Goal: Task Accomplishment & Management: Manage account settings

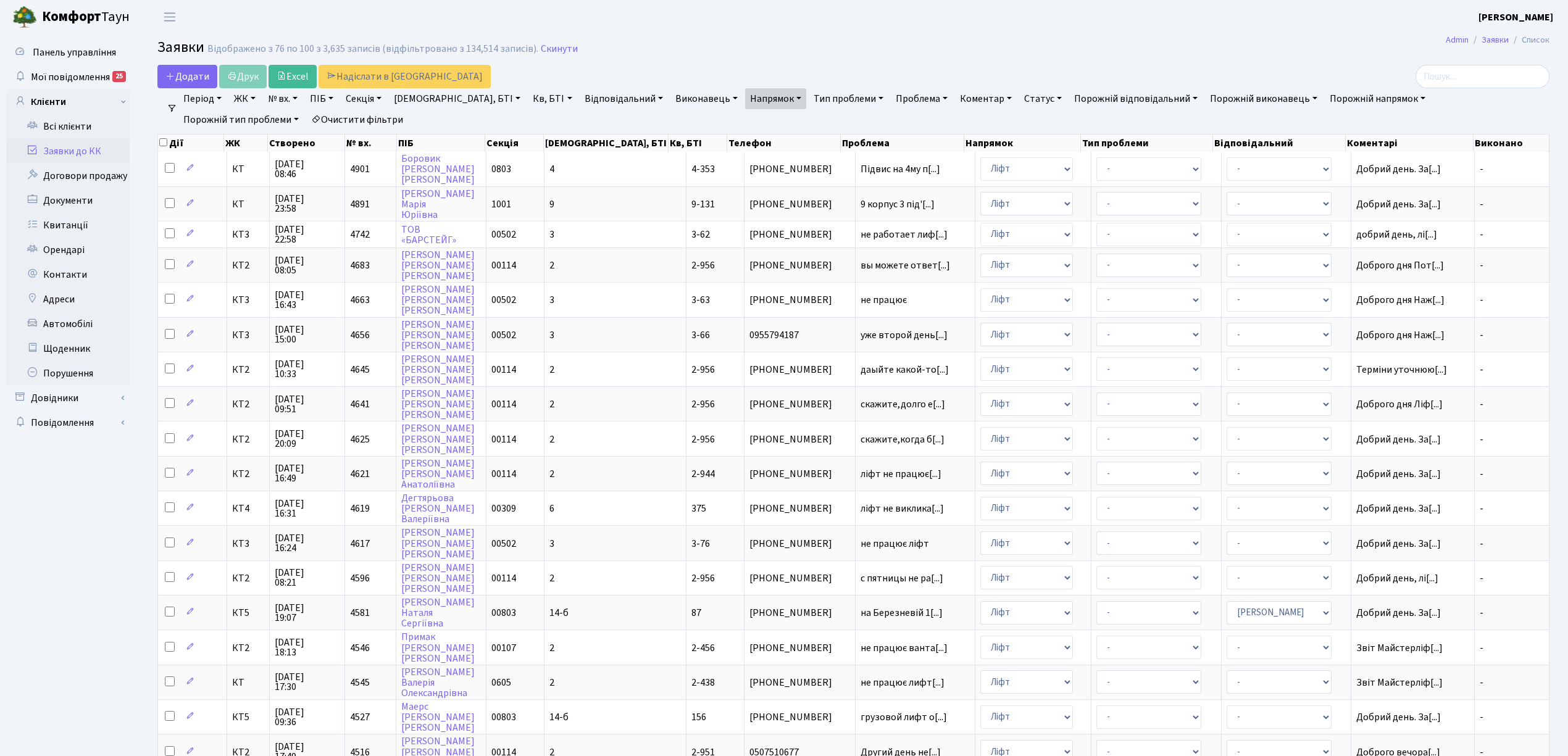
select select "25"
drag, startPoint x: 0, startPoint y: 0, endPoint x: 272, endPoint y: 113, distance: 294.5
click at [306, 113] on link "Очистити фільтри" at bounding box center [357, 120] width 102 height 21
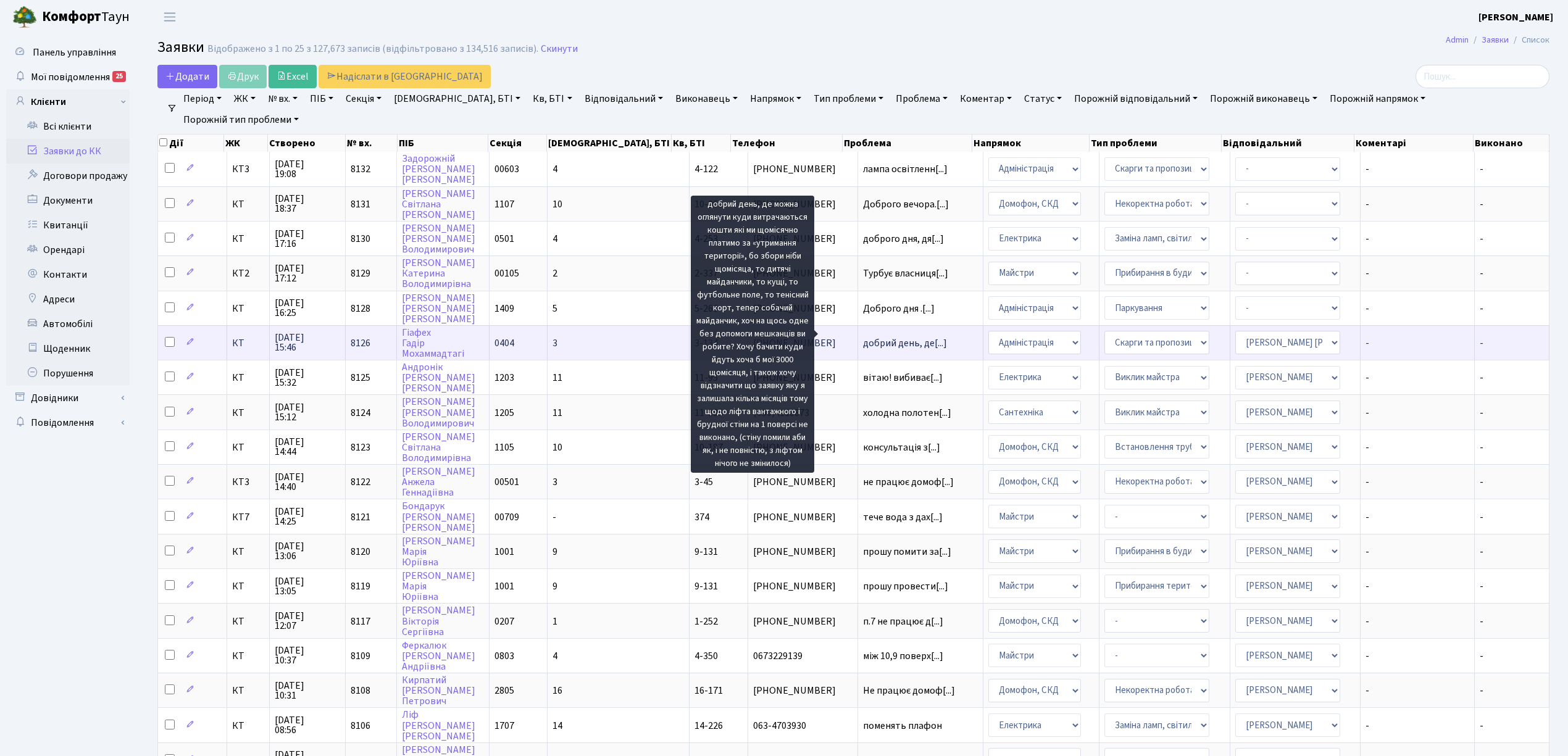
click at [882, 337] on span "добрий день, де[...]" at bounding box center [905, 343] width 84 height 13
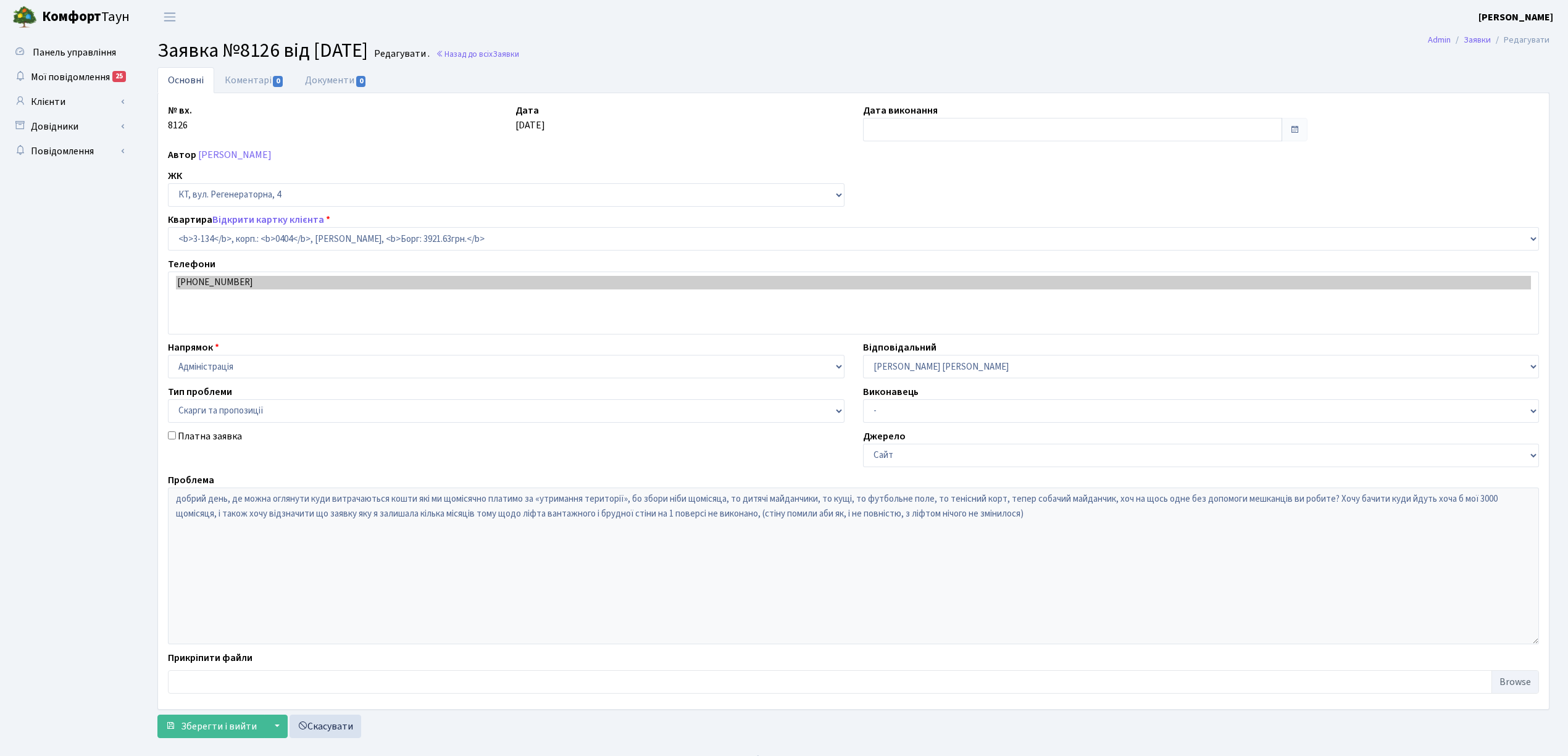
select select "943"
select select "55"
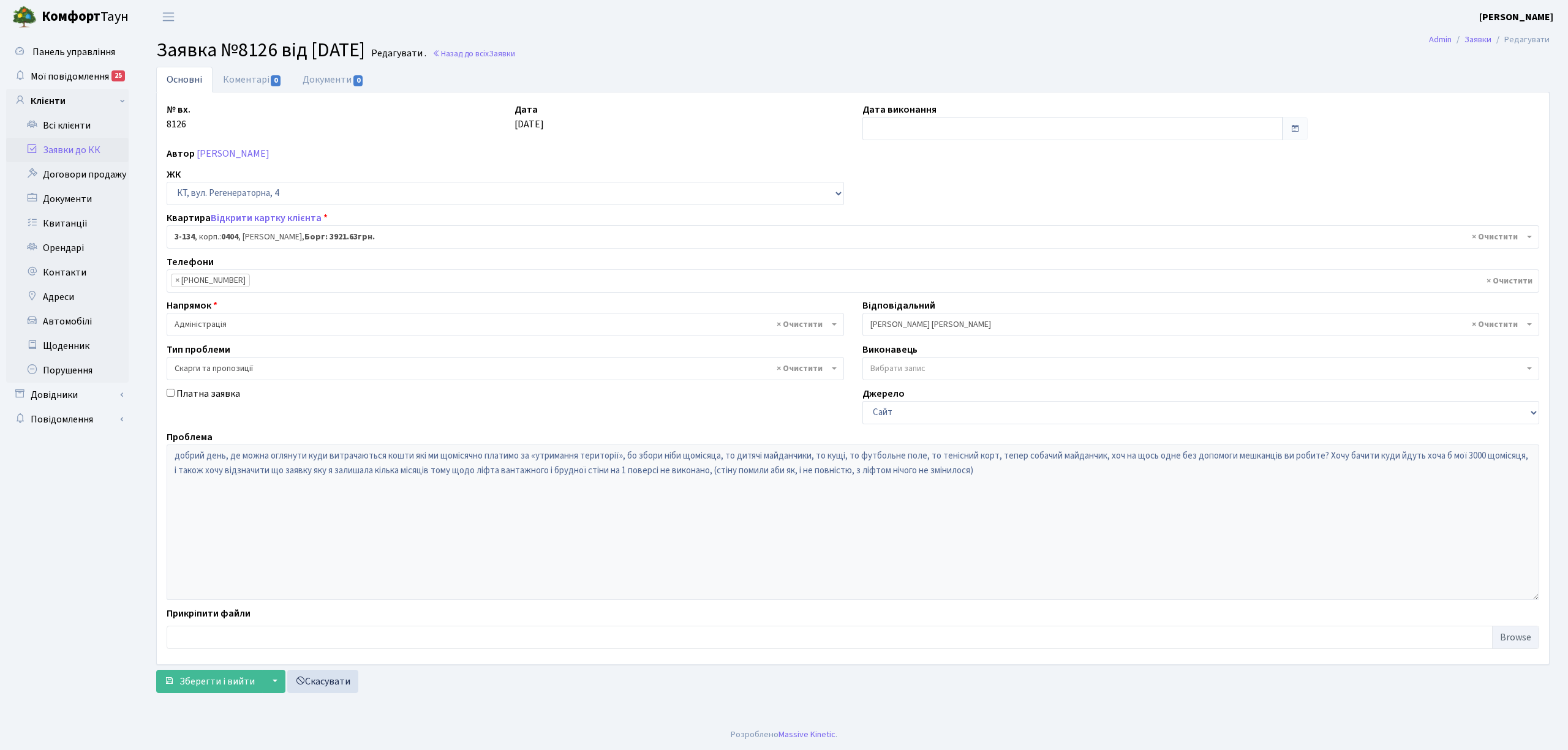
click at [99, 150] on link "Заявки до КК" at bounding box center [67, 150] width 122 height 24
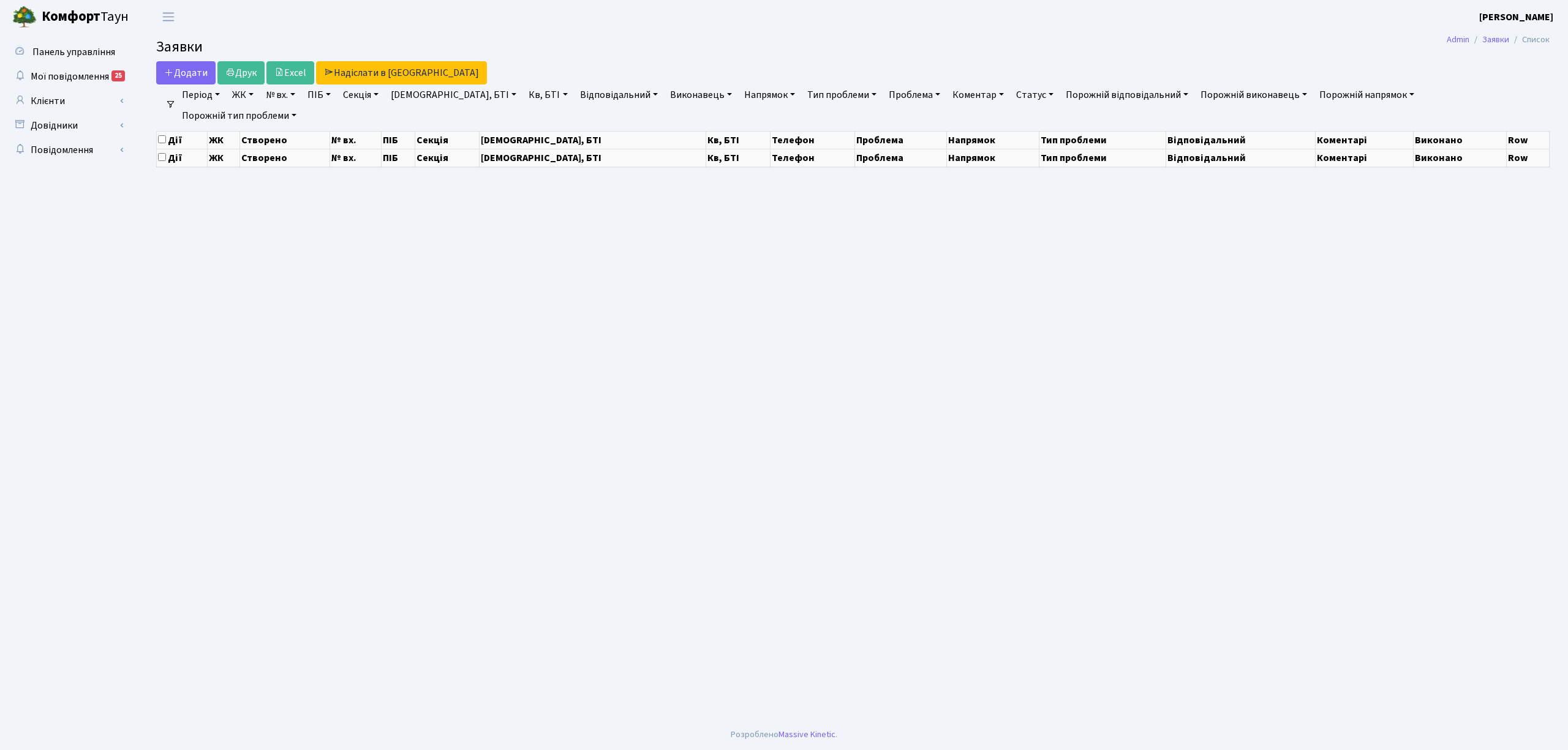
select select "25"
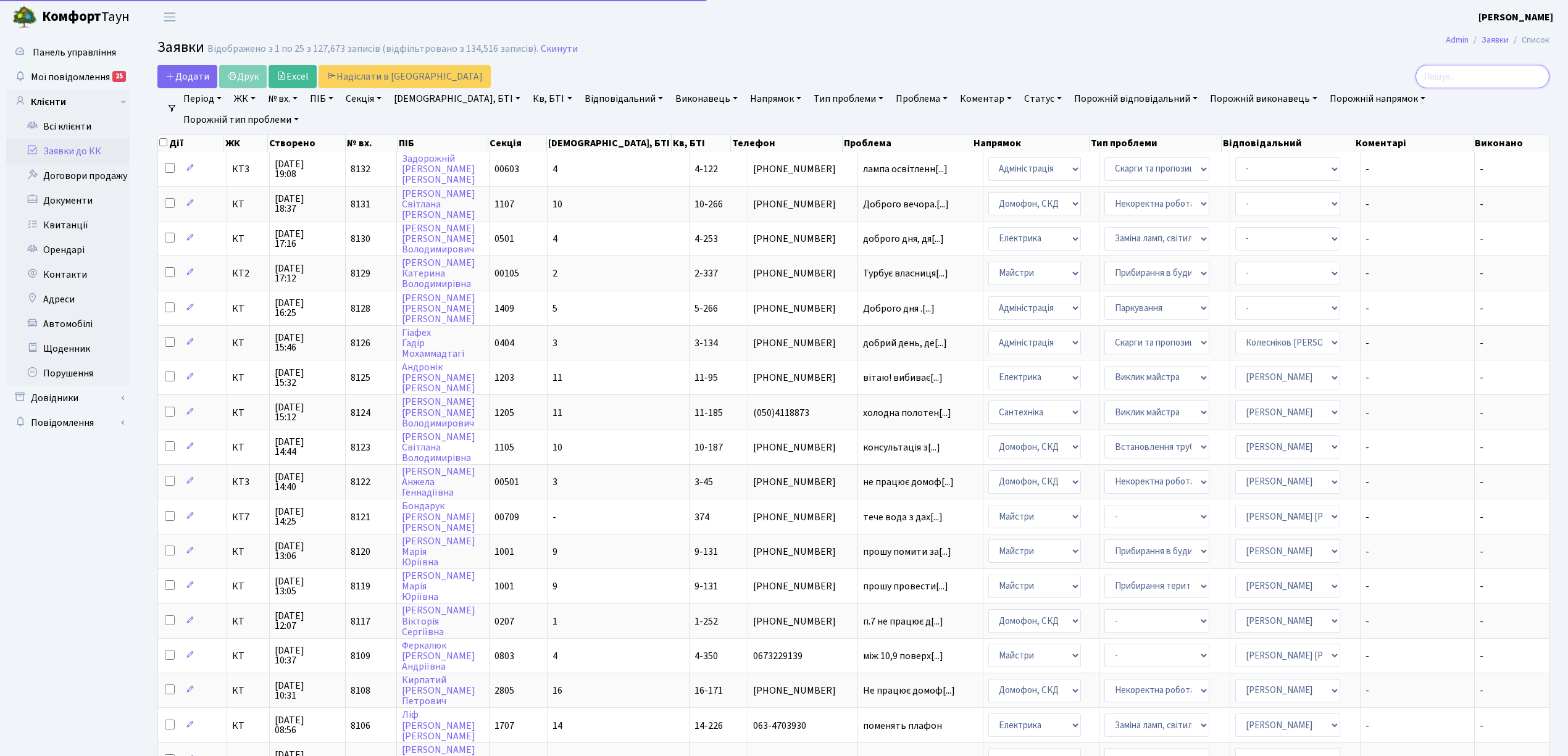
click at [1485, 82] on input "search" at bounding box center [1482, 76] width 134 height 24
type input "3-134"
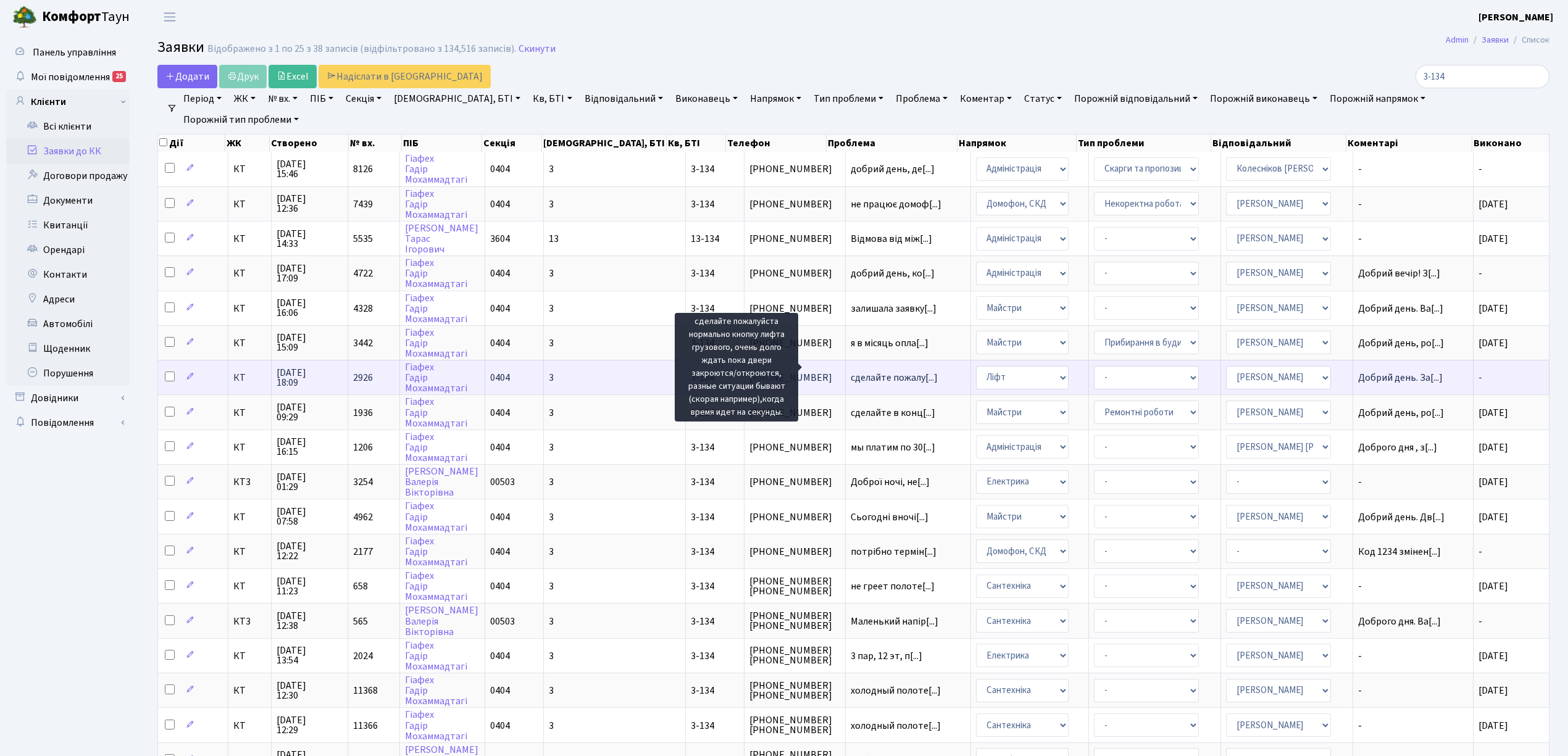
click at [851, 371] on span "сделайте пожалу[...]" at bounding box center [894, 377] width 87 height 13
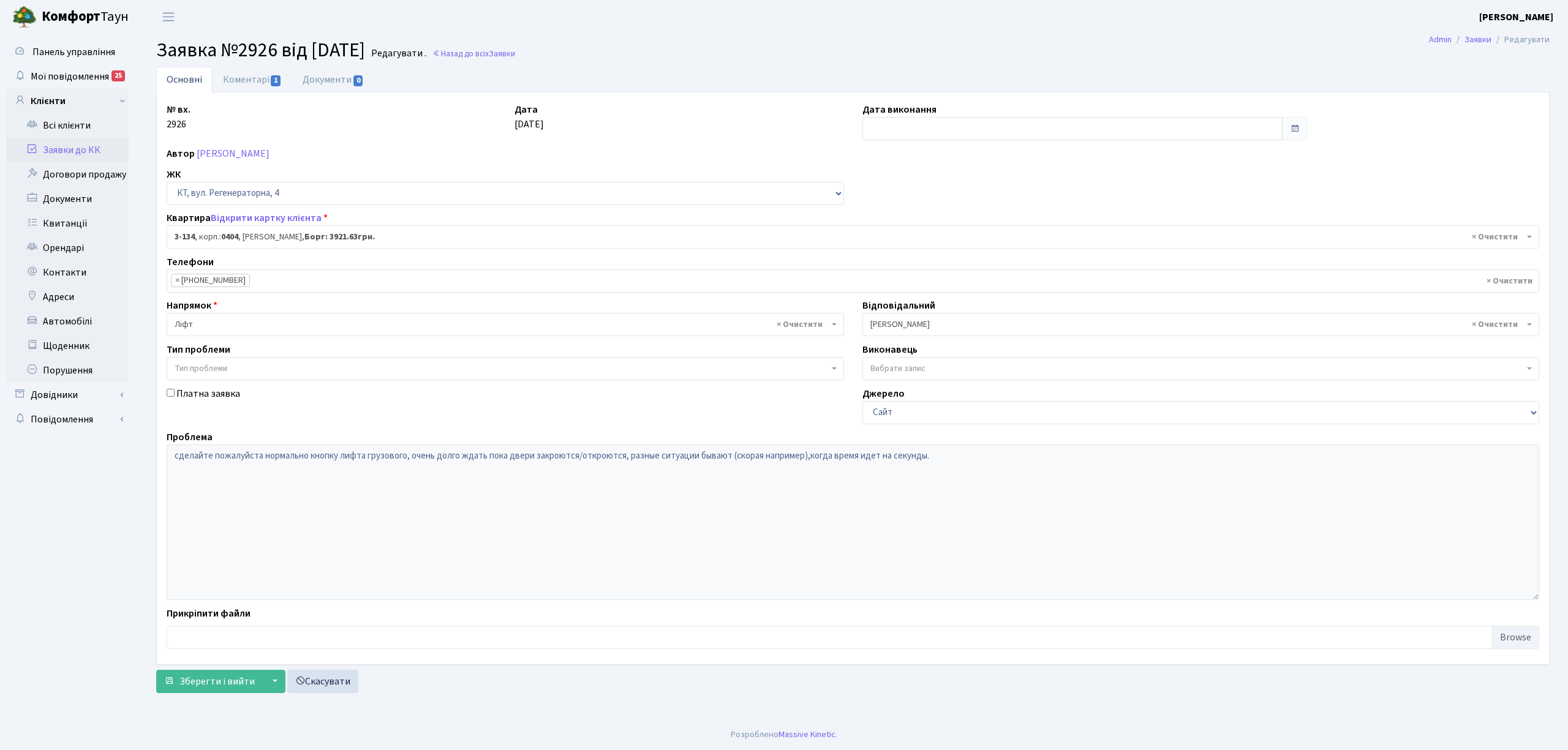
select select "943"
